Goal: Check status: Check status

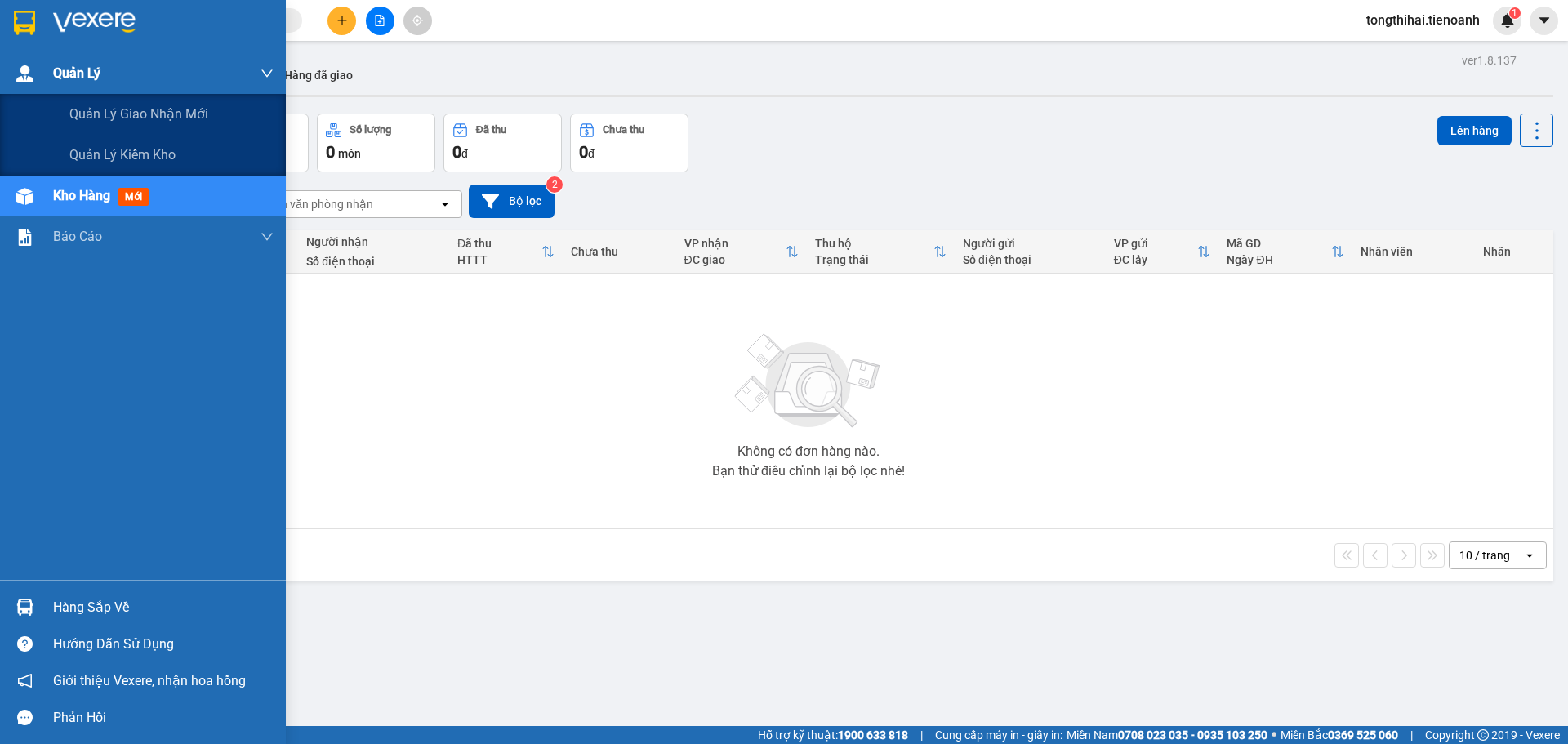
click at [19, 86] on div at bounding box center [24, 73] width 29 height 29
click at [138, 110] on div "ver 1.8.137 Kho gửi Trên xe Kho nhận Hàng đã giao Đơn hàng 0 đơn Khối lượng 0 k…" at bounding box center [809, 421] width 1502 height 744
click at [23, 79] on img at bounding box center [25, 74] width 18 height 18
click at [132, 114] on span "Quản lý giao nhận mới" at bounding box center [139, 114] width 139 height 20
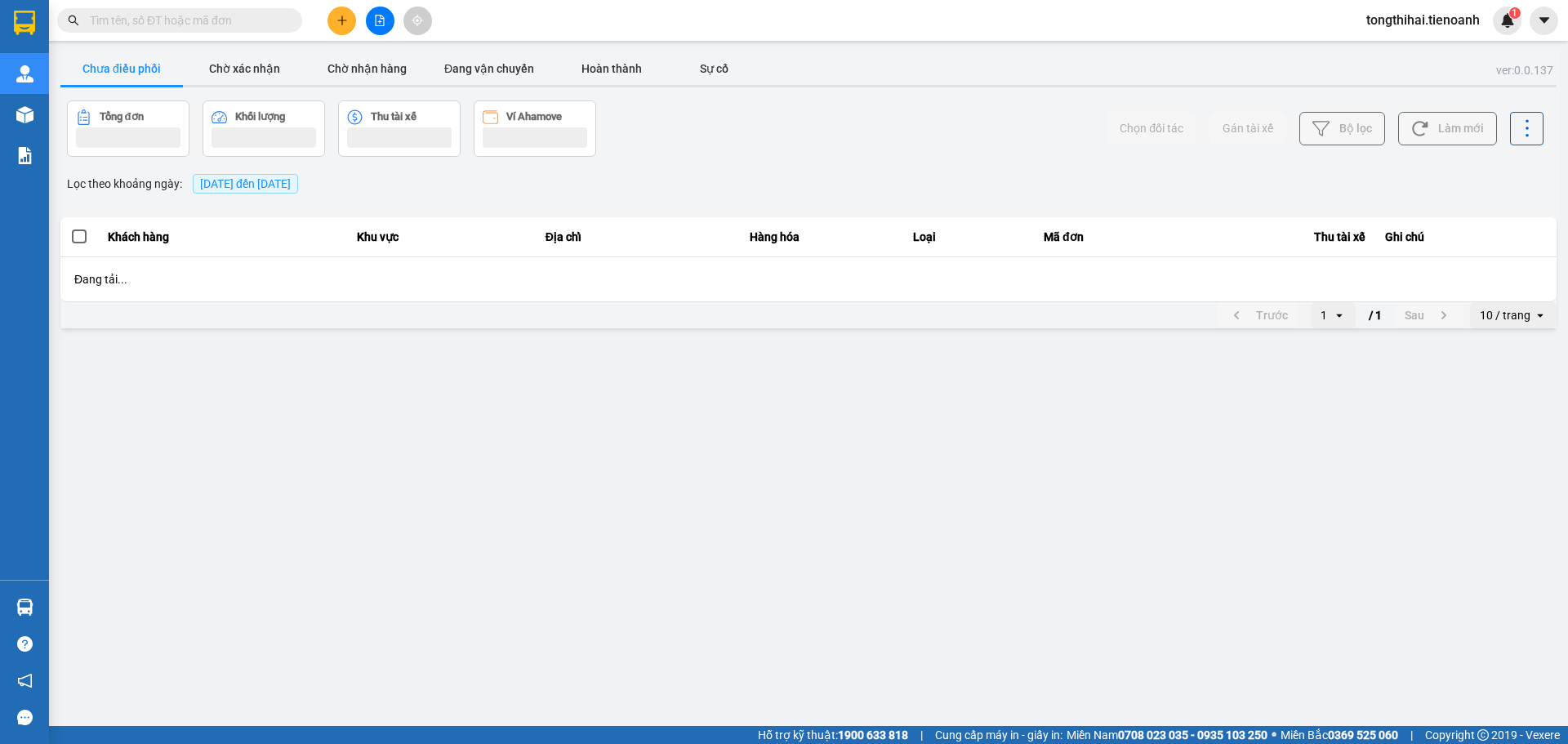
click at [247, 17] on input "text" at bounding box center [186, 19] width 193 height 18
paste input "HBT1208250063"
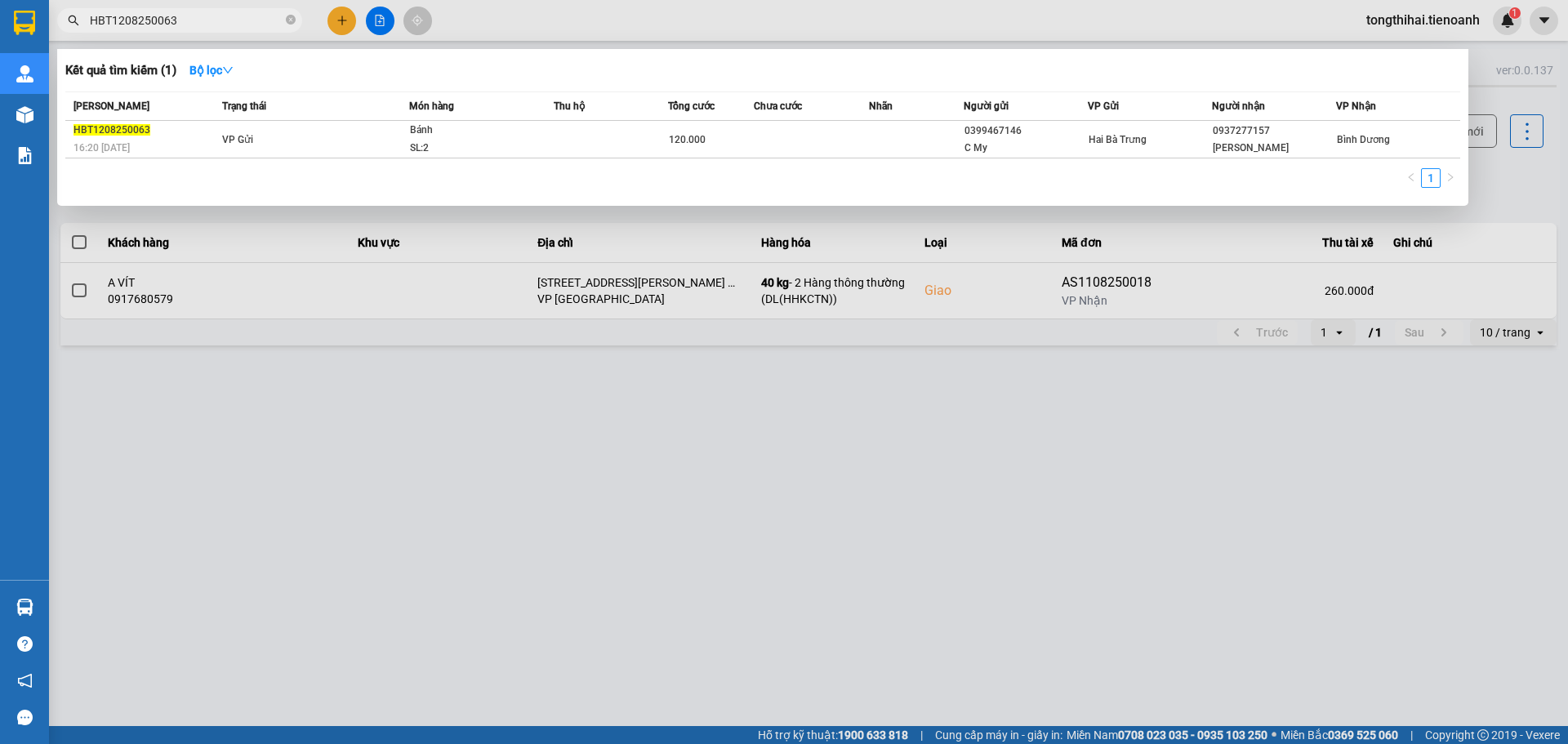
drag, startPoint x: 207, startPoint y: 18, endPoint x: 80, endPoint y: 12, distance: 127.1
click at [80, 12] on span "HBT1208250063" at bounding box center [180, 20] width 245 height 24
paste input "0908250074"
drag, startPoint x: 196, startPoint y: 18, endPoint x: 66, endPoint y: 15, distance: 130.0
click at [66, 15] on span "HBT0908250074" at bounding box center [180, 20] width 245 height 24
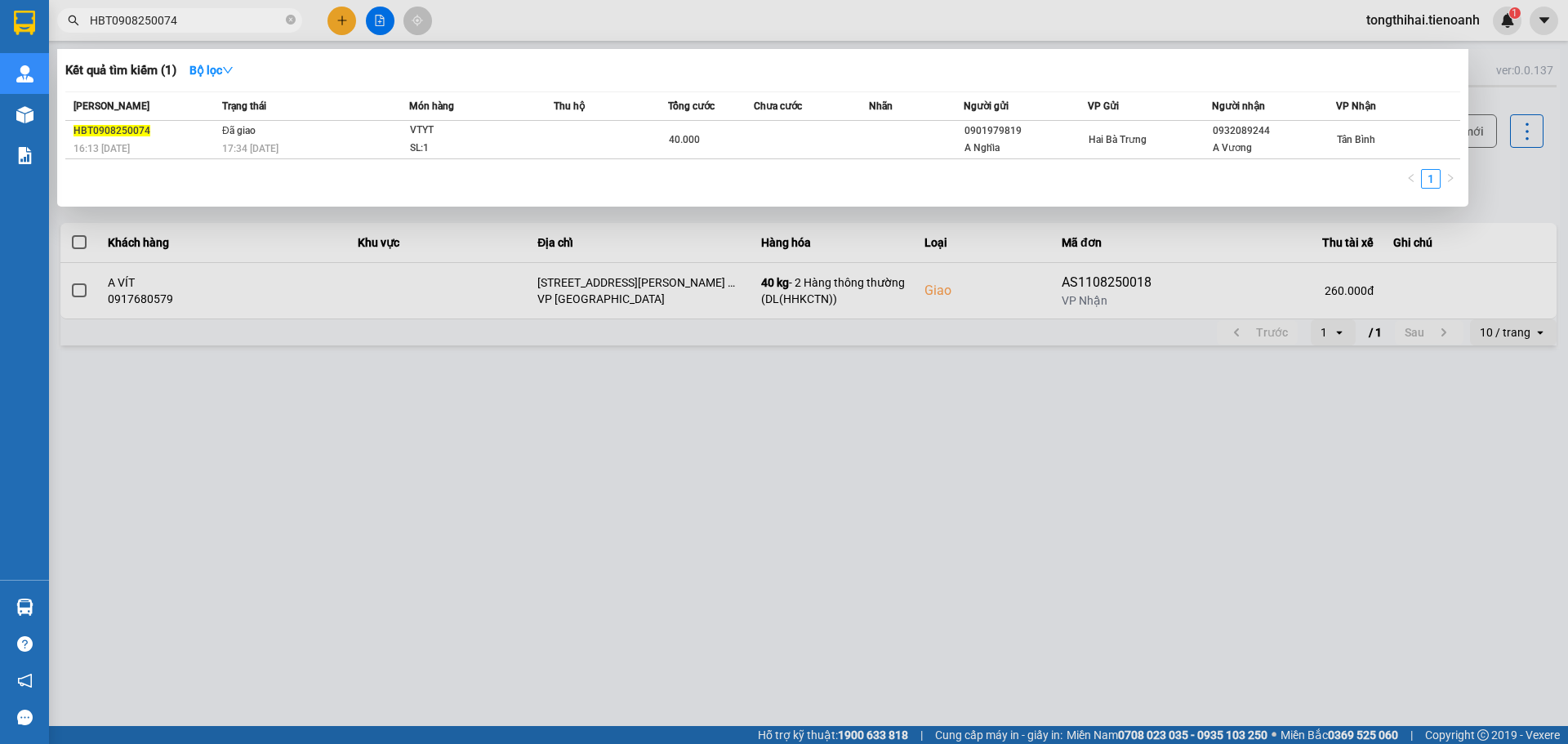
paste input "5"
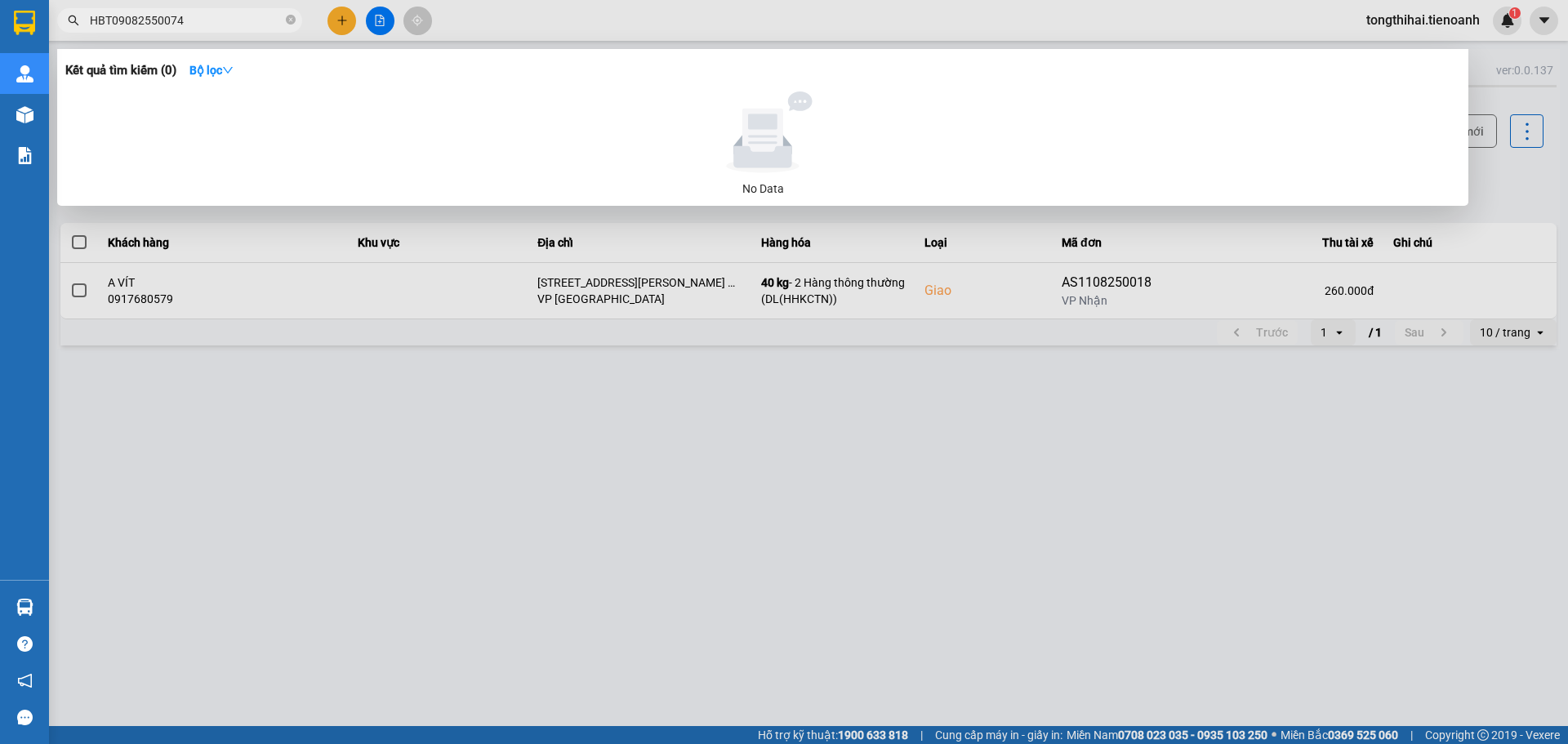
type input "HBT09082550074"
click at [513, 326] on div at bounding box center [784, 372] width 1568 height 744
